Goal: Information Seeking & Learning: Learn about a topic

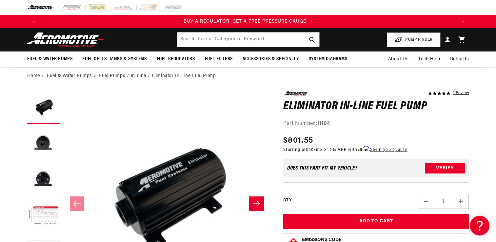
click at [139, 75] on li "In-Line" at bounding box center [141, 75] width 21 height 7
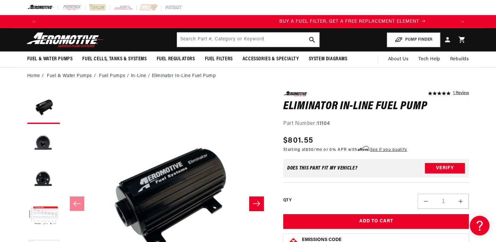
click at [134, 74] on li "In-Line" at bounding box center [141, 75] width 21 height 7
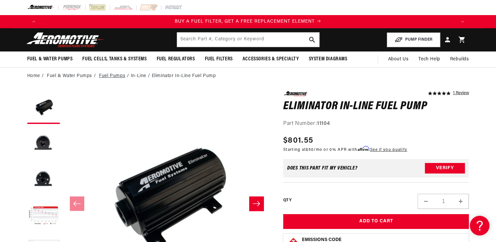
click at [122, 74] on link "Fuel Pumps" at bounding box center [112, 75] width 26 height 7
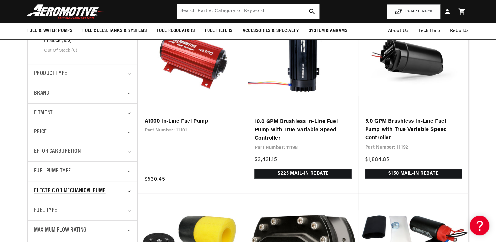
scroll to position [164, 0]
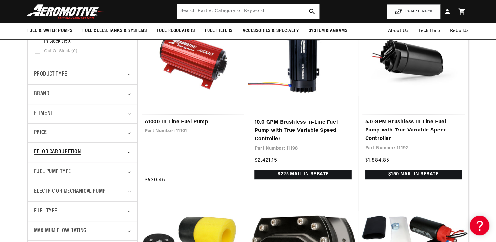
click at [119, 154] on div "EFI or Carburetion" at bounding box center [79, 152] width 91 height 10
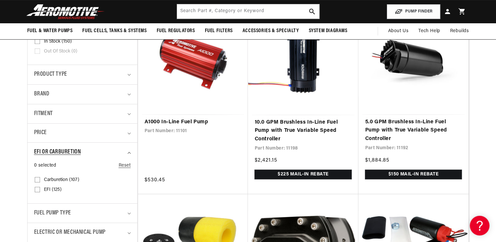
scroll to position [0, 831]
click at [35, 191] on input "EFI (125) EFI (125 products)" at bounding box center [37, 190] width 5 height 5
checkbox input "true"
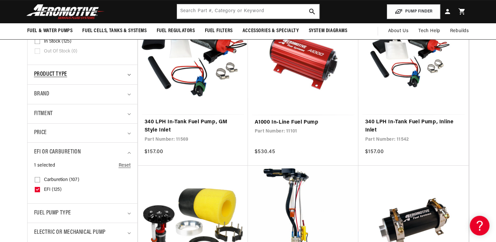
click at [105, 70] on div "Product type" at bounding box center [79, 75] width 91 height 10
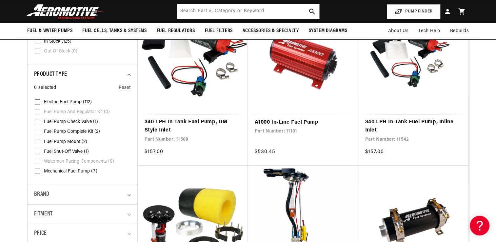
scroll to position [0, 1247]
click at [33, 99] on details "Product type 0 selected Reset Product type Electric Fuel Pump (112) Electric Fu…" at bounding box center [83, 125] width 110 height 120
click at [39, 101] on input "Electric Fuel Pump (112) Electric Fuel Pump (112 products)" at bounding box center [37, 103] width 5 height 5
checkbox input "true"
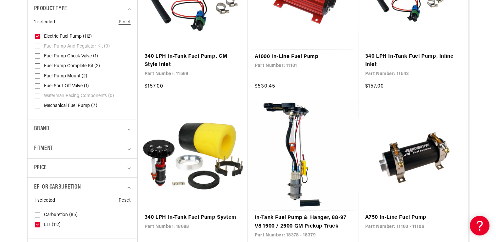
scroll to position [262, 0]
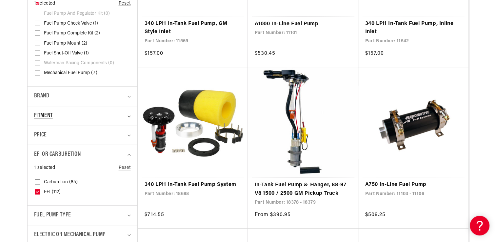
click at [64, 111] on div "Fitment" at bounding box center [79, 116] width 91 height 10
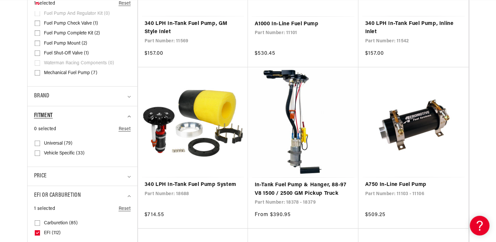
scroll to position [0, 416]
click at [39, 145] on input "Universal (79) Universal (79 products)" at bounding box center [37, 144] width 5 height 5
checkbox input "true"
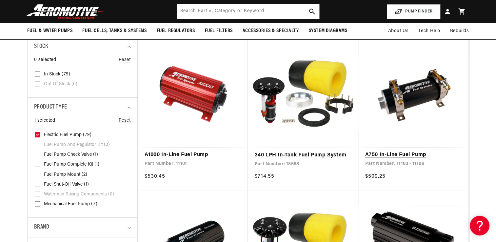
click at [396, 154] on link "A750 In-Line Fuel Pump" at bounding box center [413, 155] width 97 height 9
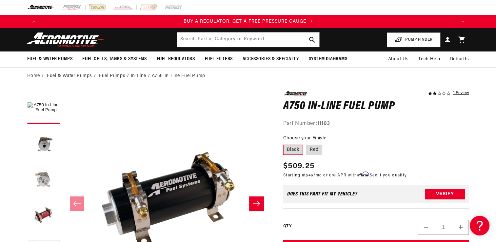
click at [47, 174] on button "Load image 3 in gallery view" at bounding box center [43, 179] width 33 height 33
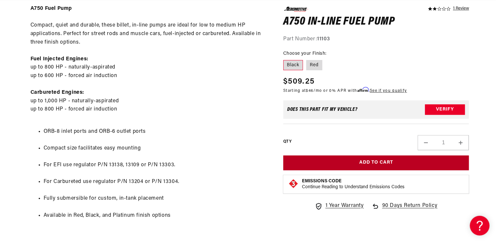
scroll to position [426, 0]
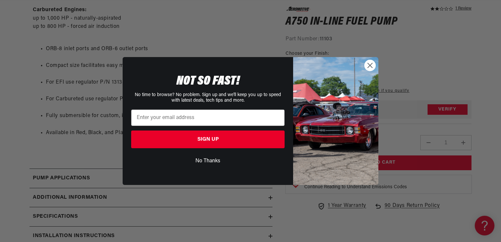
click at [373, 68] on circle "Close dialog" at bounding box center [369, 65] width 11 height 11
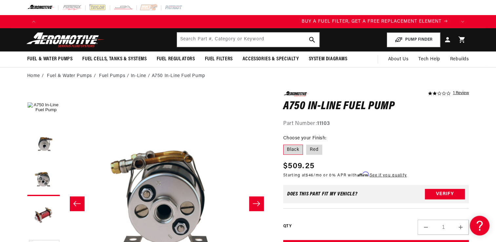
scroll to position [0, 0]
